Goal: Task Accomplishment & Management: Manage account settings

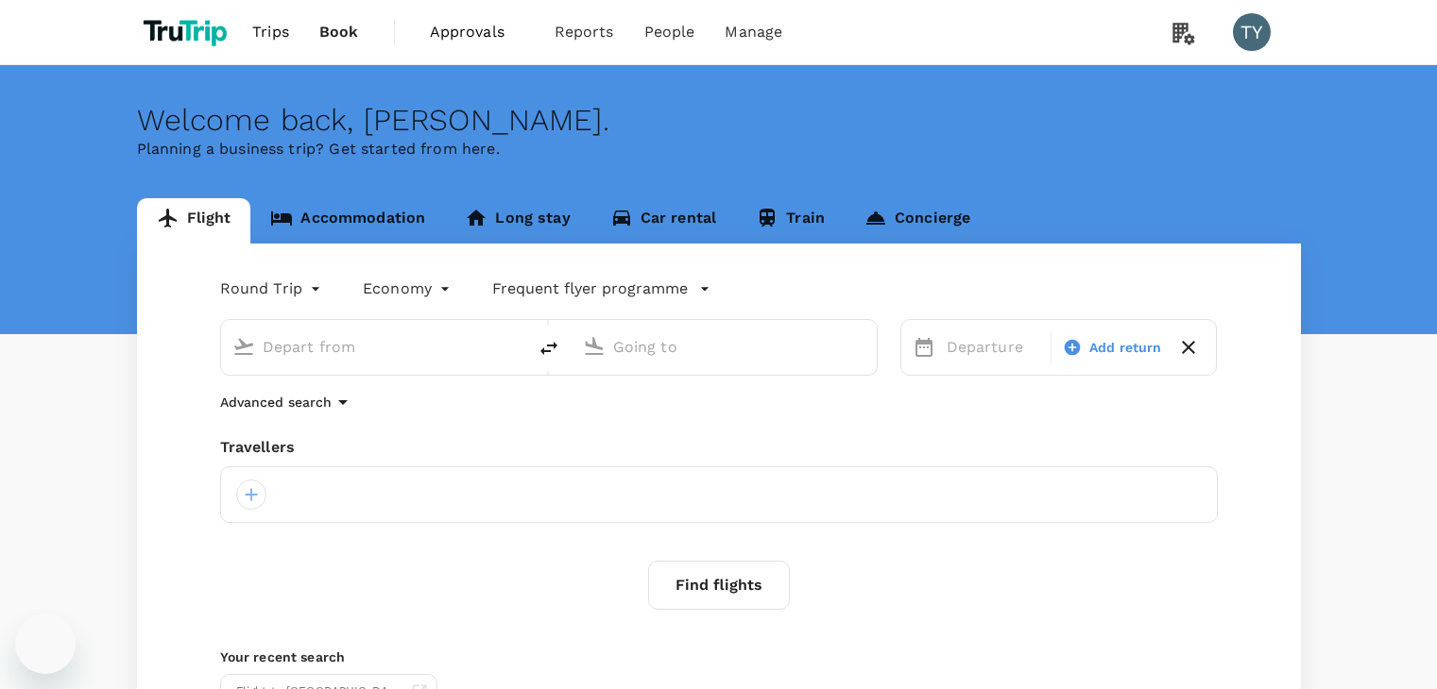
type input "Hong Kong Intl (HKG)"
type input "Kuala Lumpur Intl ([GEOGRAPHIC_DATA])"
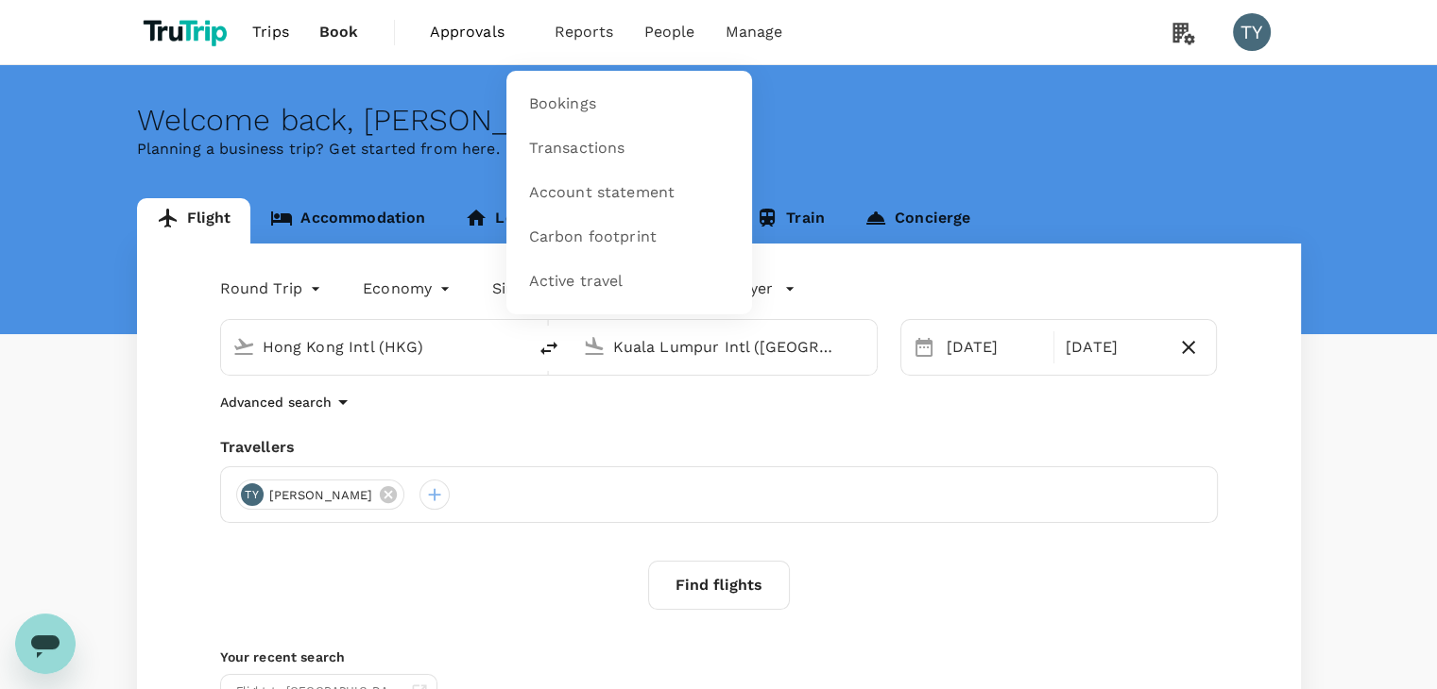
click at [582, 34] on span "Reports" at bounding box center [584, 32] width 60 height 23
click at [589, 194] on span "Account statement" at bounding box center [602, 193] width 146 height 22
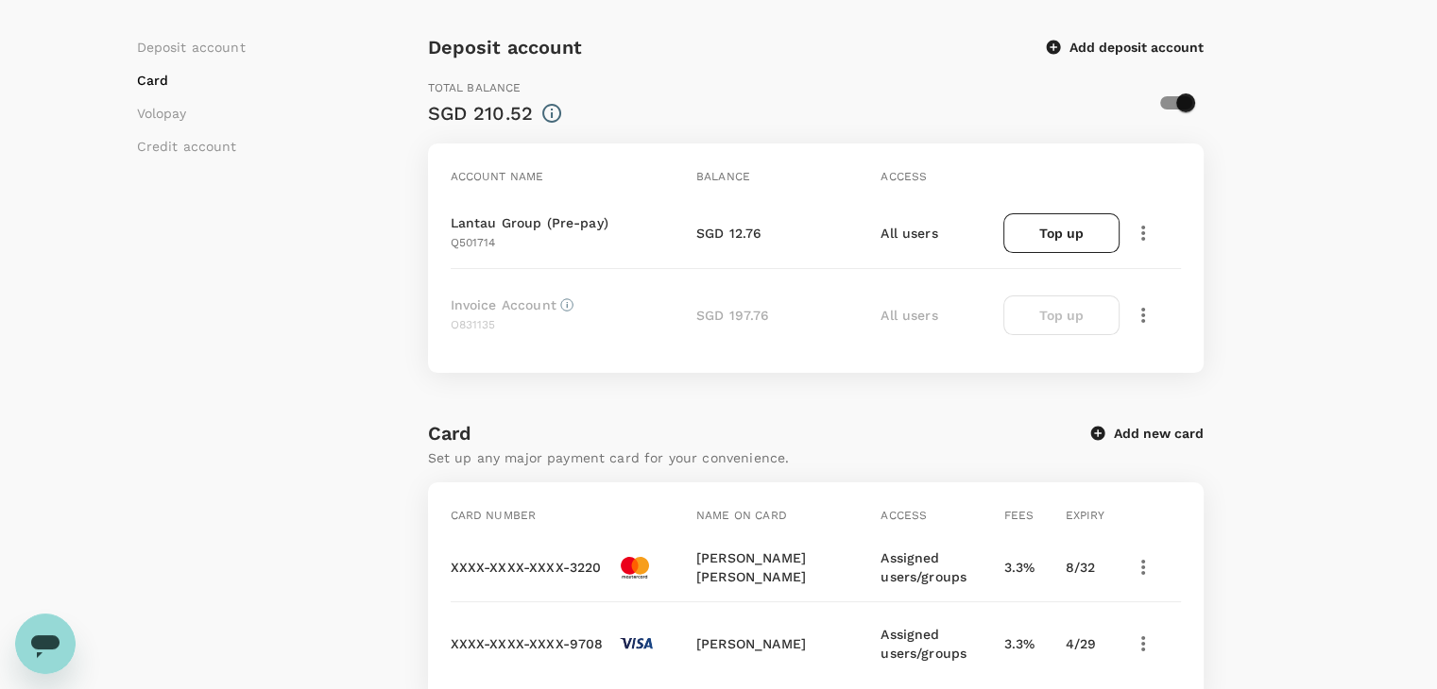
scroll to position [155, 0]
